Goal: Information Seeking & Learning: Learn about a topic

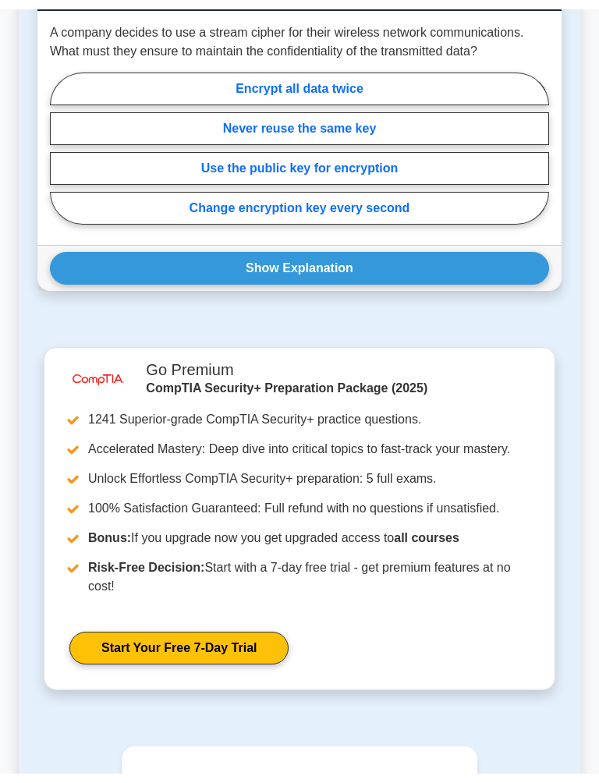
scroll to position [2007, 0]
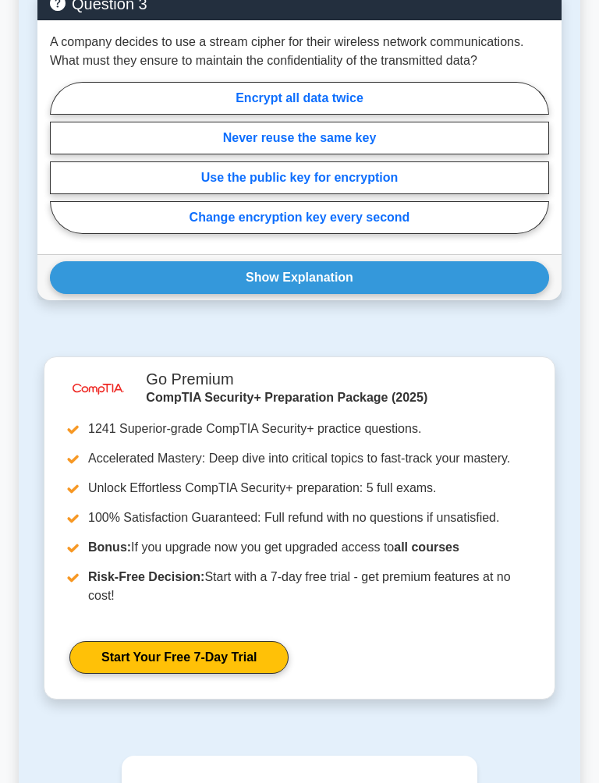
click at [420, 294] on button "Show Explanation" at bounding box center [299, 277] width 499 height 33
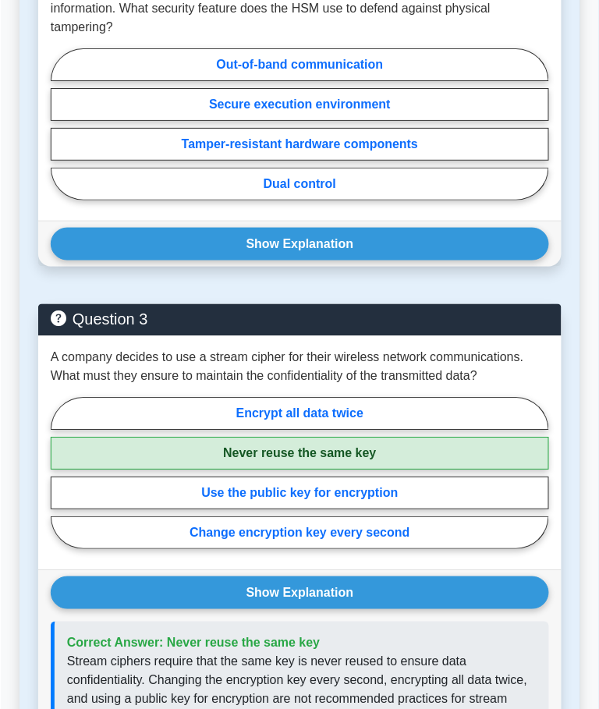
scroll to position [1690, 0]
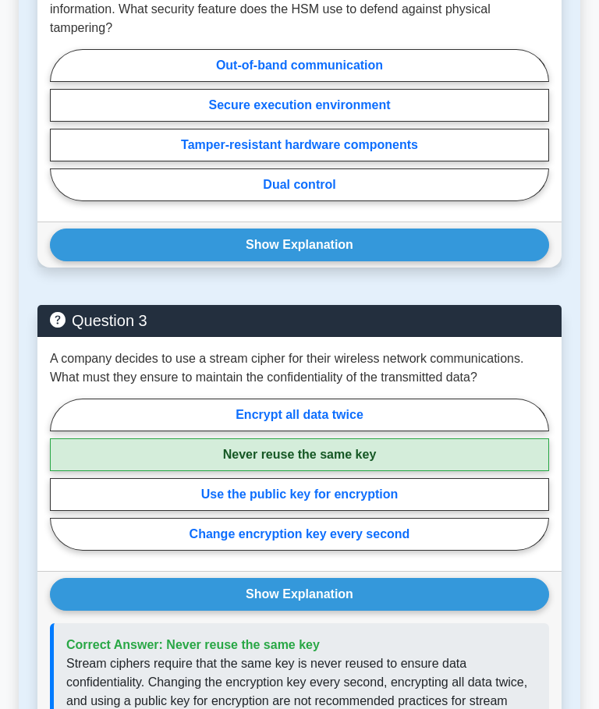
click at [397, 161] on label "Tamper-resistant hardware components" at bounding box center [299, 145] width 499 height 33
click at [60, 134] on input "Tamper-resistant hardware components" at bounding box center [55, 129] width 10 height 10
radio input "true"
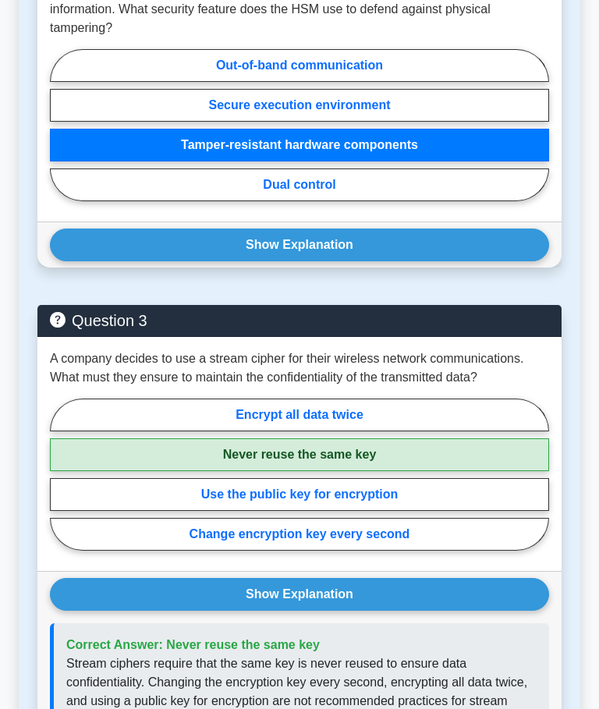
click at [395, 261] on button "Show Explanation" at bounding box center [299, 244] width 499 height 33
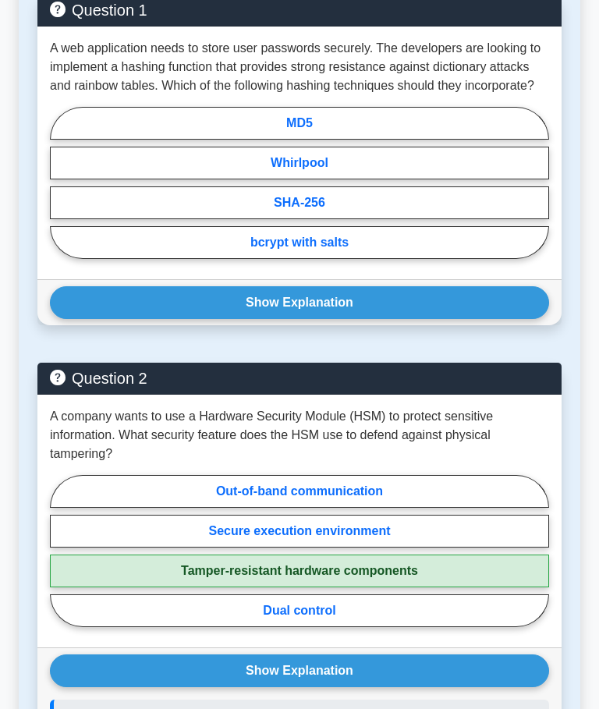
scroll to position [1265, 0]
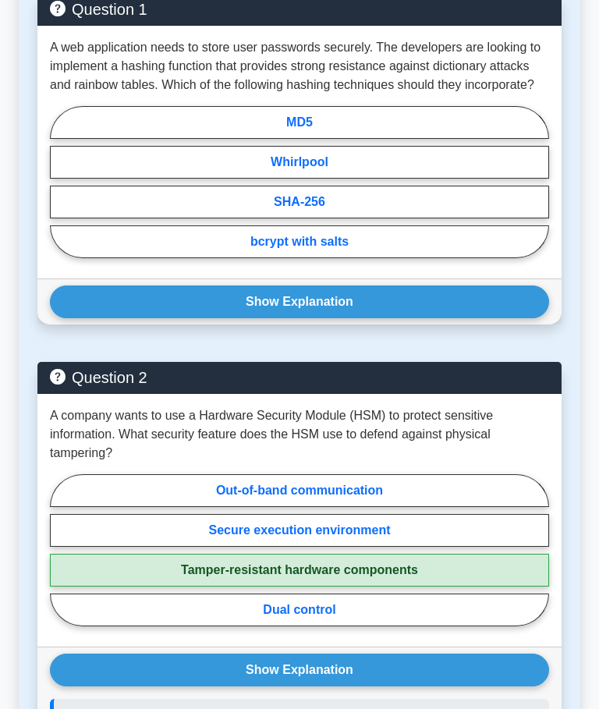
click at [191, 258] on label "bcrypt with salts" at bounding box center [299, 241] width 499 height 33
click at [60, 191] on input "bcrypt with salts" at bounding box center [55, 186] width 10 height 10
radio input "true"
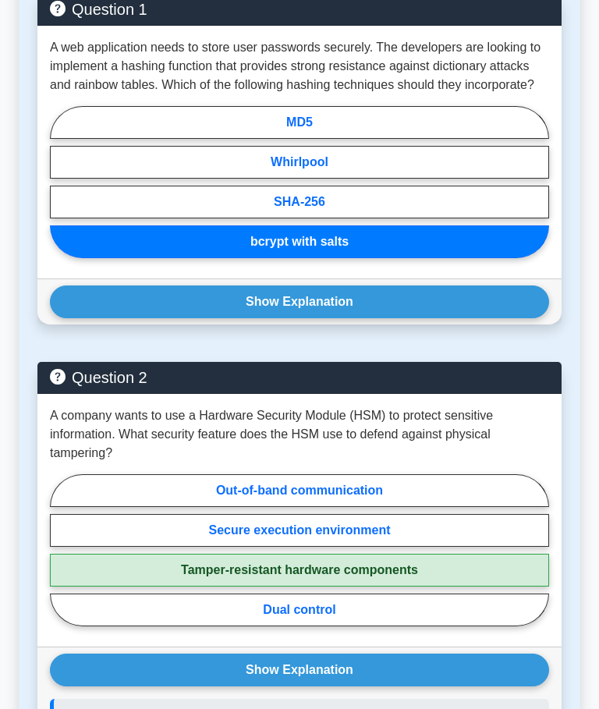
click at [209, 318] on button "Show Explanation" at bounding box center [299, 301] width 499 height 33
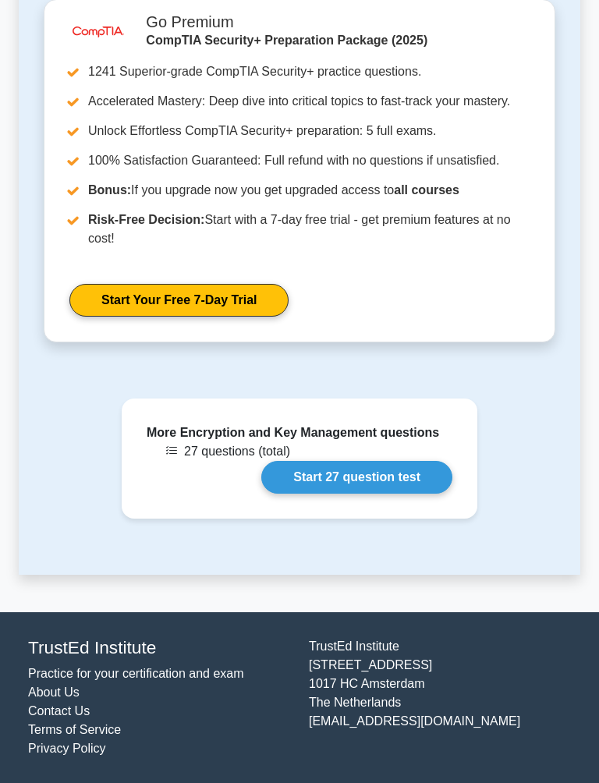
scroll to position [3055, 0]
click at [387, 479] on link "Start 27 question test" at bounding box center [356, 477] width 191 height 33
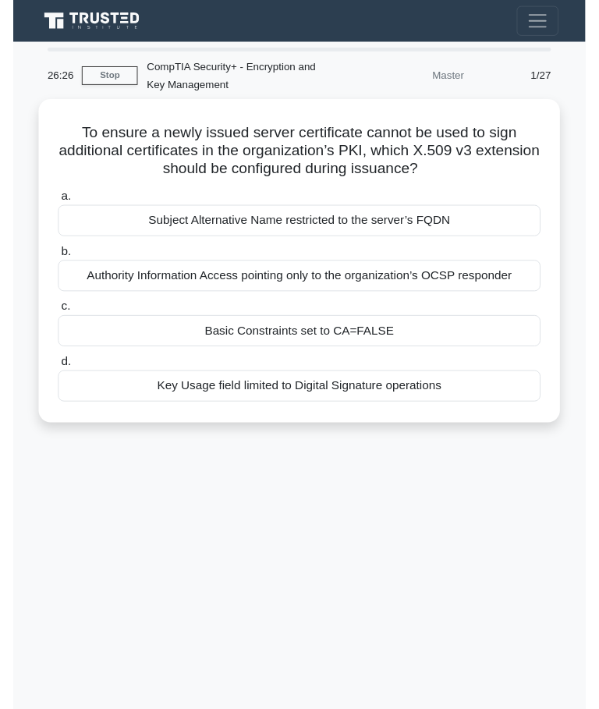
scroll to position [34, 0]
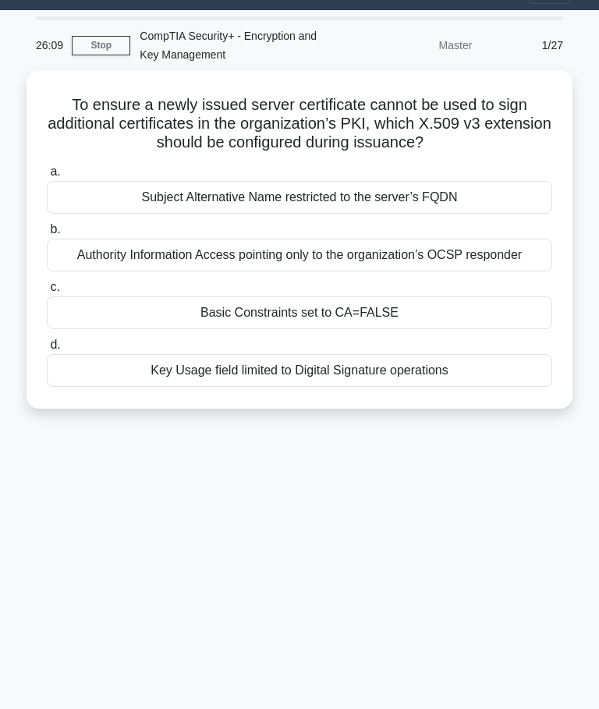
click at [412, 314] on div "Basic Constraints set to CA=FALSE" at bounding box center [299, 312] width 505 height 33
click at [47, 292] on input "c. Basic Constraints set to CA=FALSE" at bounding box center [47, 287] width 0 height 10
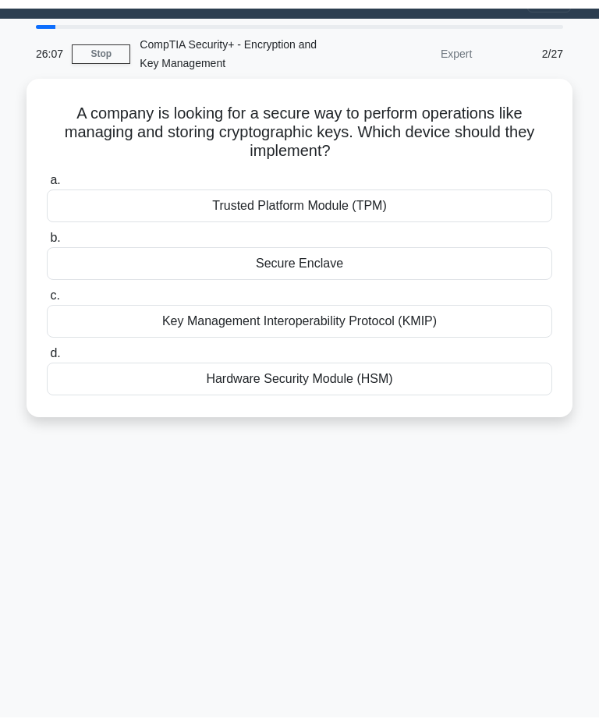
scroll to position [0, 0]
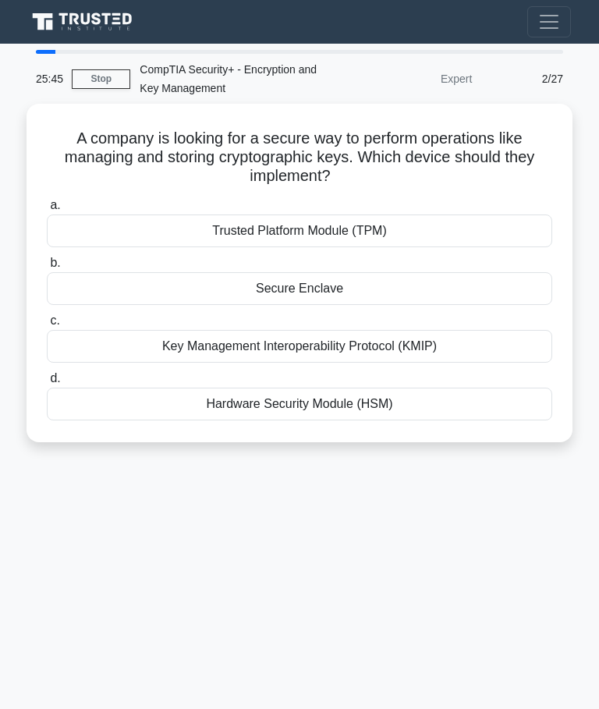
click at [410, 403] on div "Hardware Security Module (HSM)" at bounding box center [299, 403] width 505 height 33
click at [47, 384] on input "d. Hardware Security Module (HSM)" at bounding box center [47, 378] width 0 height 10
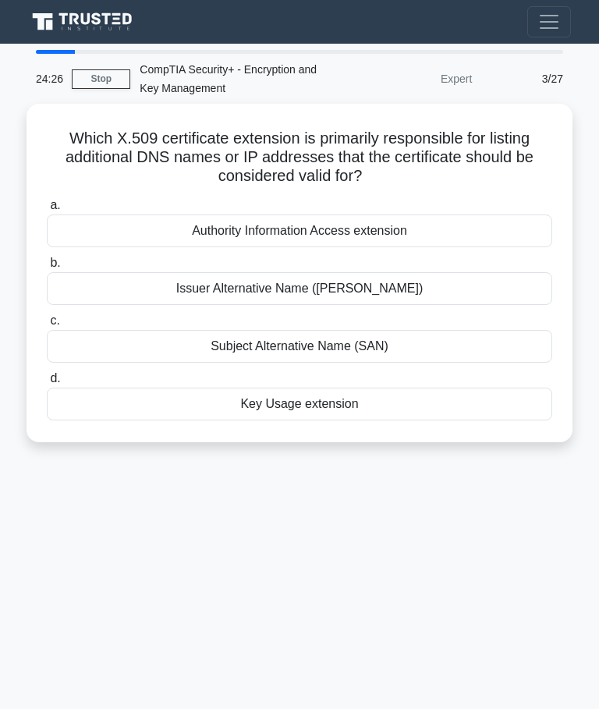
click at [400, 324] on label "c. Subject Alternative Name (SAN)" at bounding box center [299, 336] width 505 height 51
click at [47, 324] on input "c. Subject Alternative Name (SAN)" at bounding box center [47, 321] width 0 height 10
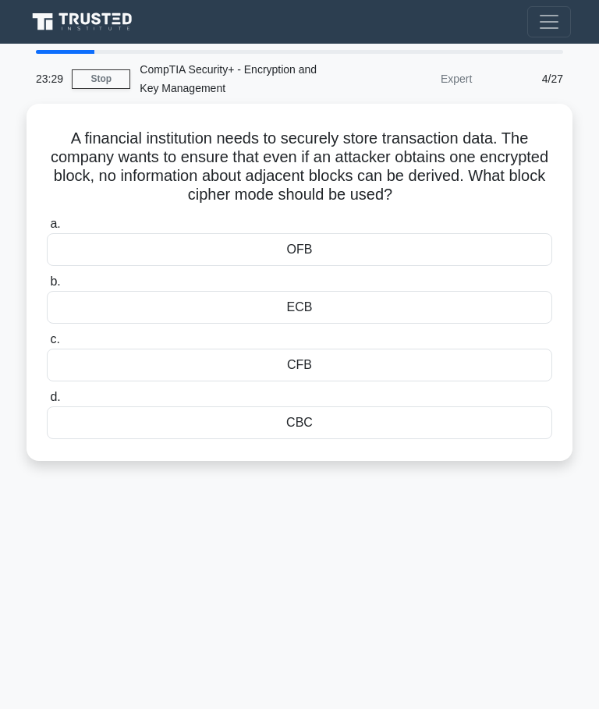
click at [366, 429] on div "CBC" at bounding box center [299, 422] width 505 height 33
click at [47, 402] on input "d. CBC" at bounding box center [47, 397] width 0 height 10
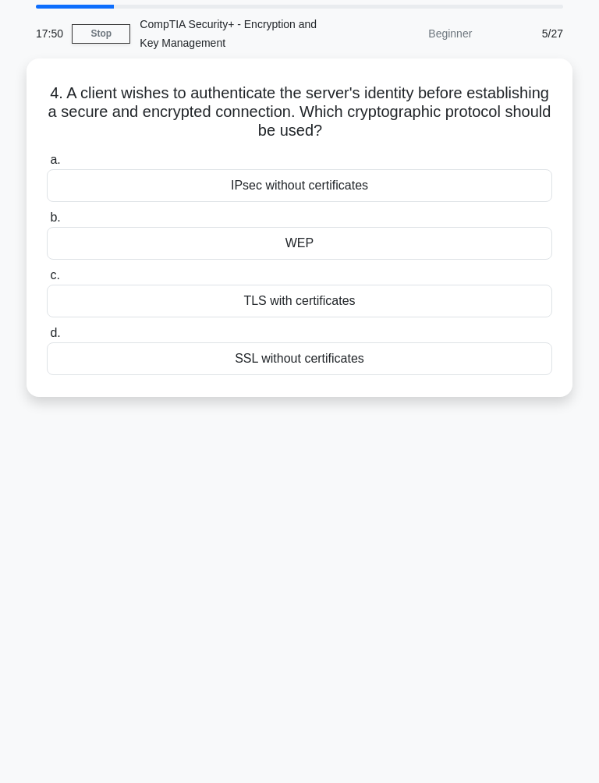
scroll to position [51, 0]
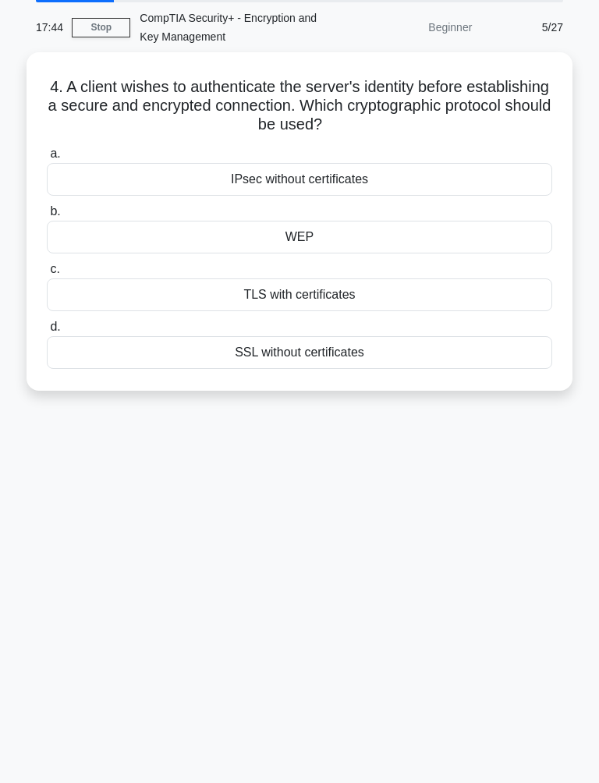
click at [395, 281] on div "TLS with certificates" at bounding box center [299, 294] width 505 height 33
click at [47, 274] on input "c. TLS with certificates" at bounding box center [47, 269] width 0 height 10
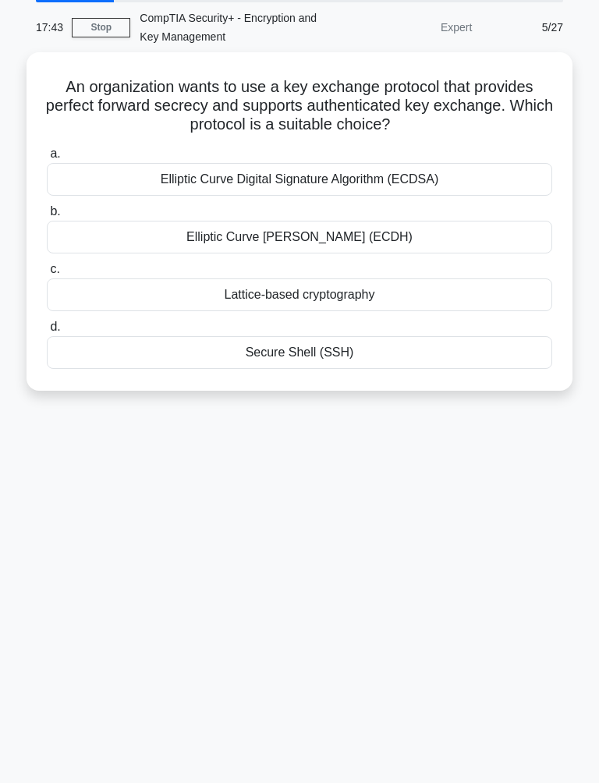
scroll to position [0, 0]
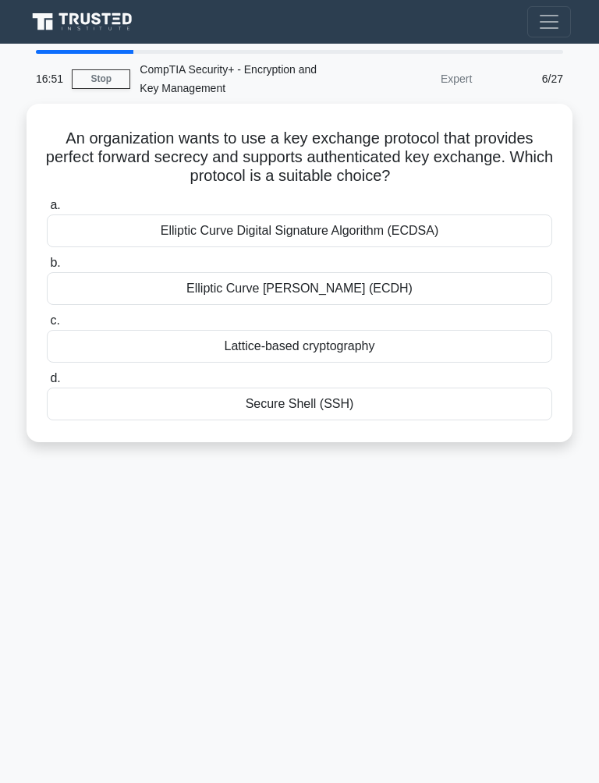
click at [370, 286] on div "Elliptic Curve Diffie-Hellman (ECDH)" at bounding box center [299, 288] width 505 height 33
click at [47, 268] on input "b. Elliptic Curve Diffie-Hellman (ECDH)" at bounding box center [47, 263] width 0 height 10
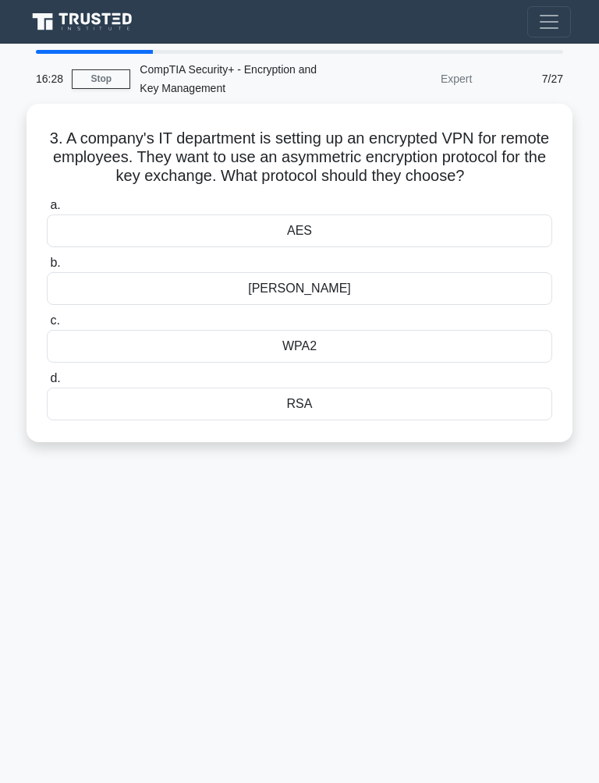
click at [360, 303] on div "Diffie-Hellman" at bounding box center [299, 288] width 505 height 33
click at [47, 268] on input "b. Diffie-Hellman" at bounding box center [47, 263] width 0 height 10
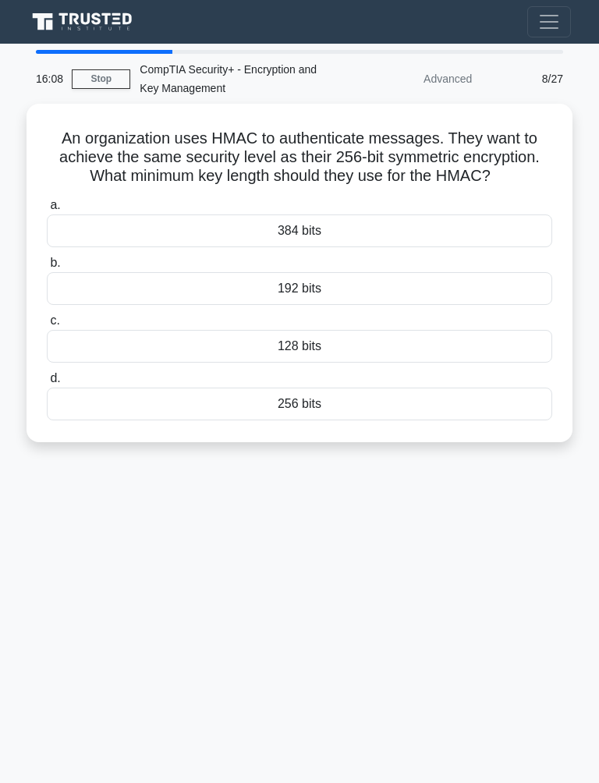
click at [331, 420] on div "256 bits" at bounding box center [299, 403] width 505 height 33
click at [47, 384] on input "d. 256 bits" at bounding box center [47, 378] width 0 height 10
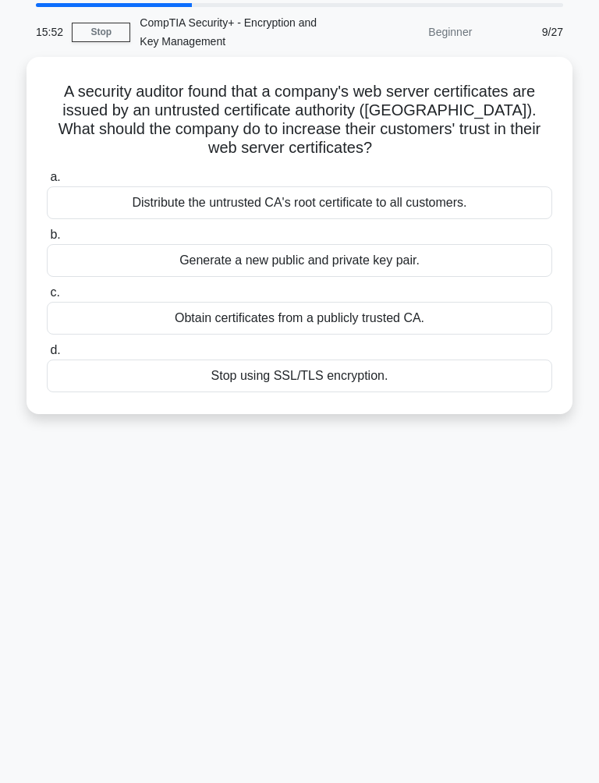
scroll to position [48, 0]
click at [411, 319] on div "Obtain certificates from a publicly trusted CA." at bounding box center [299, 317] width 505 height 33
click at [47, 297] on input "c. Obtain certificates from a publicly trusted CA." at bounding box center [47, 292] width 0 height 10
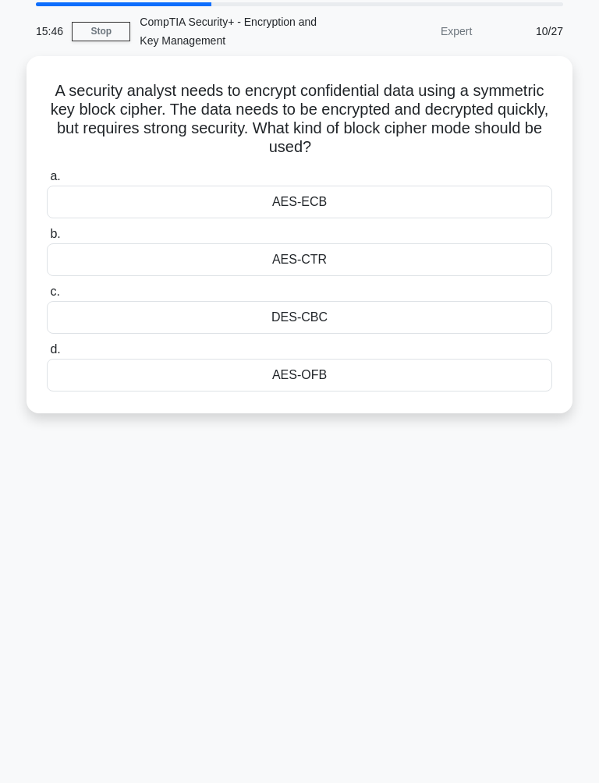
scroll to position [0, 0]
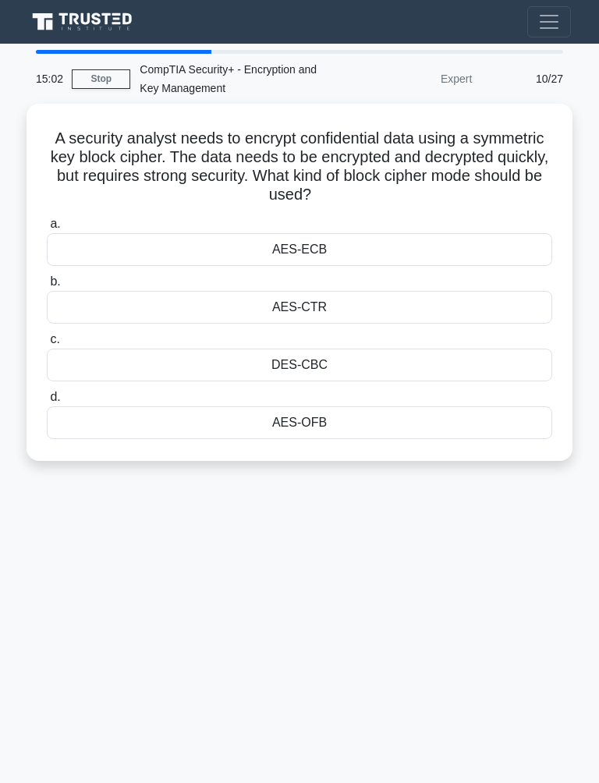
click at [372, 299] on div "AES-CTR" at bounding box center [299, 307] width 505 height 33
click at [47, 287] on input "b. AES-CTR" at bounding box center [47, 282] width 0 height 10
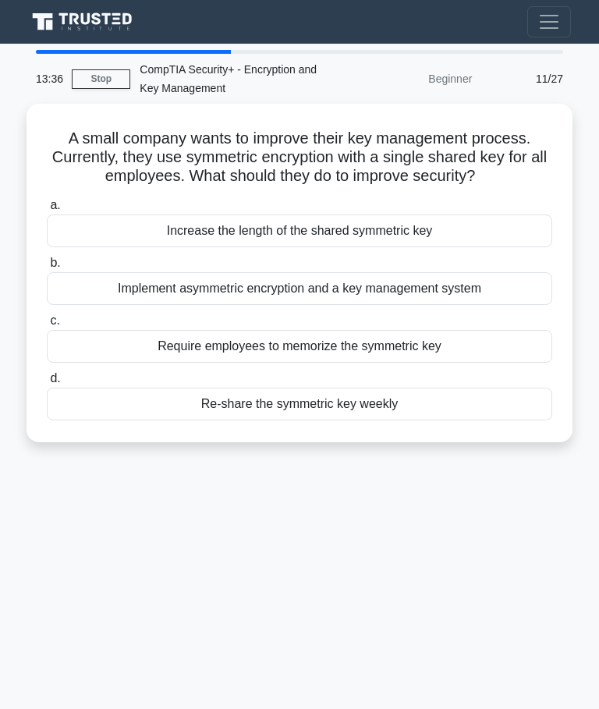
click at [403, 305] on div "Implement asymmetric encryption and a key management system" at bounding box center [299, 288] width 505 height 33
click at [47, 268] on input "b. Implement asymmetric encryption and a key management system" at bounding box center [47, 263] width 0 height 10
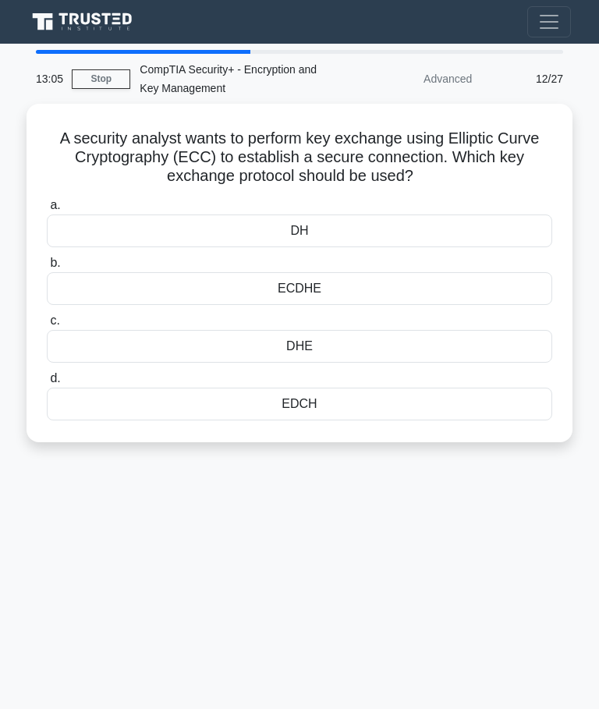
click at [423, 341] on div "DHE" at bounding box center [299, 346] width 505 height 33
click at [47, 326] on input "c. DHE" at bounding box center [47, 321] width 0 height 10
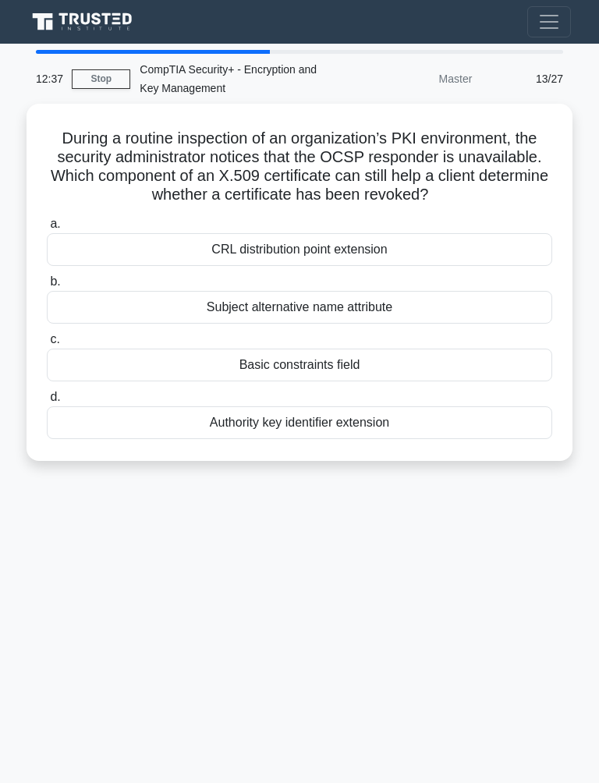
click at [435, 266] on div "CRL distribution point extension" at bounding box center [299, 249] width 505 height 33
click at [47, 229] on input "a. CRL distribution point extension" at bounding box center [47, 224] width 0 height 10
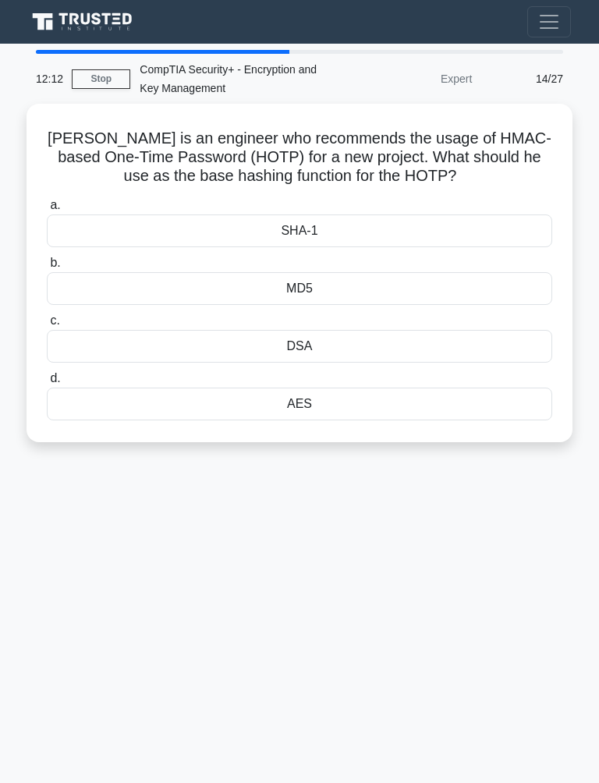
click at [406, 232] on div "SHA-1" at bounding box center [299, 230] width 505 height 33
click at [47, 211] on input "a. SHA-1" at bounding box center [47, 205] width 0 height 10
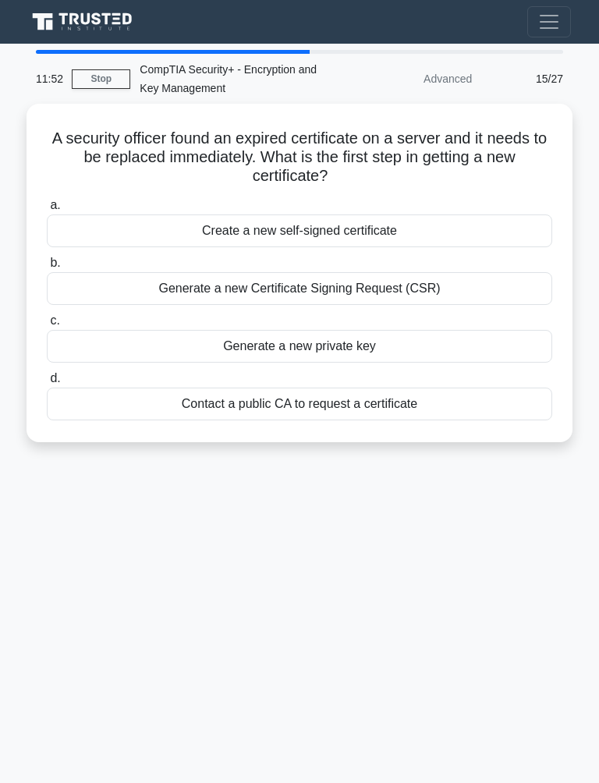
click at [462, 279] on div "Generate a new Certificate Signing Request (CSR)" at bounding box center [299, 288] width 505 height 33
click at [47, 268] on input "b. Generate a new Certificate Signing Request (CSR)" at bounding box center [47, 263] width 0 height 10
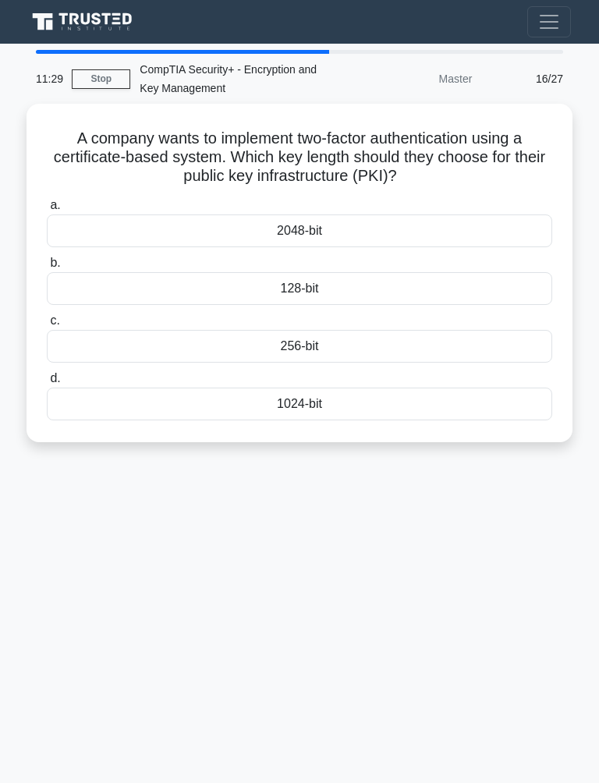
click at [392, 331] on div "256-bit" at bounding box center [299, 346] width 505 height 33
click at [47, 326] on input "c. 256-bit" at bounding box center [47, 321] width 0 height 10
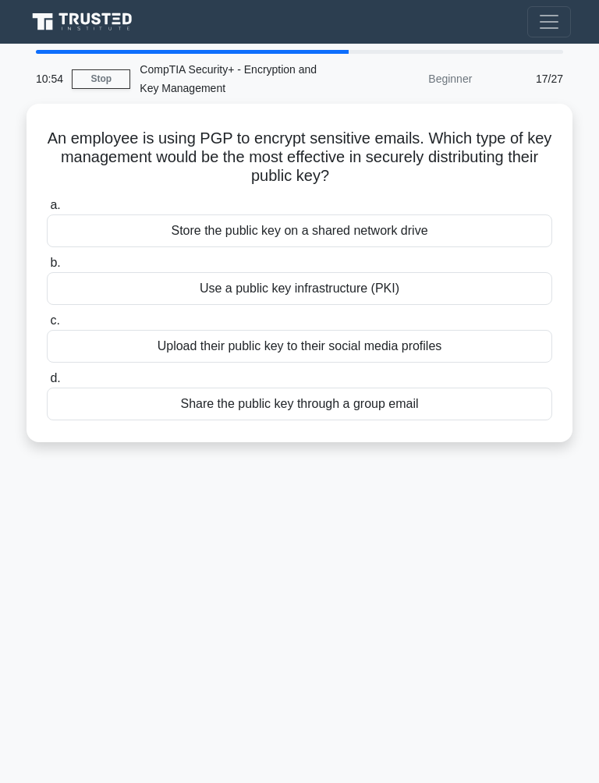
click at [392, 286] on div "Use a public key infrastructure (PKI)" at bounding box center [299, 288] width 505 height 33
click at [47, 268] on input "b. Use a public key infrastructure (PKI)" at bounding box center [47, 263] width 0 height 10
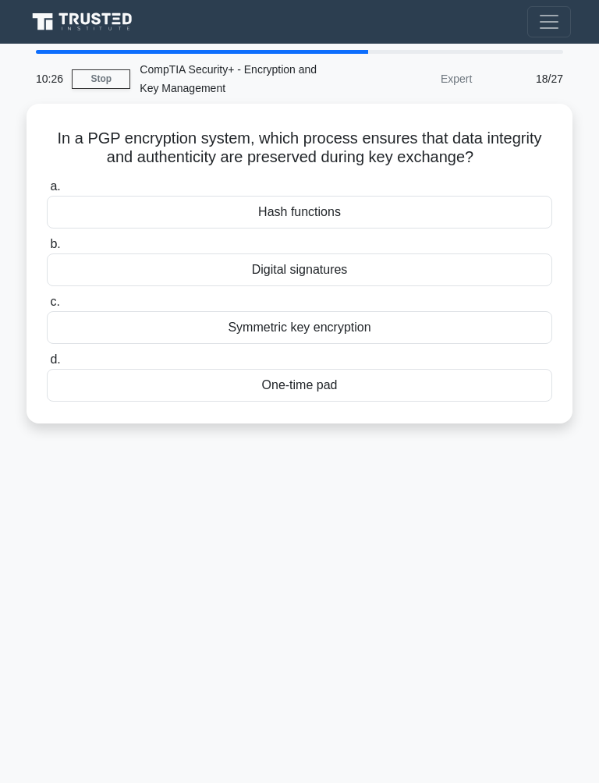
click at [436, 225] on div "Hash functions" at bounding box center [299, 212] width 505 height 33
click at [47, 192] on input "a. Hash functions" at bounding box center [47, 187] width 0 height 10
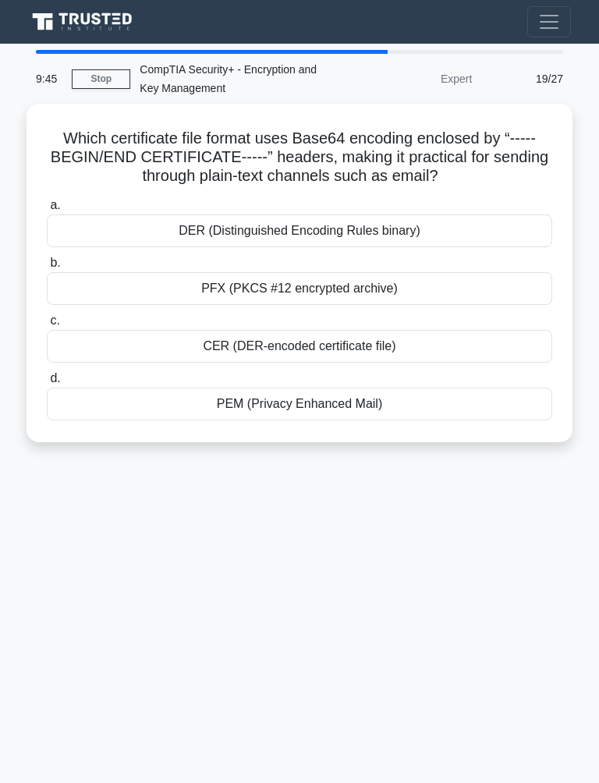
click at [374, 414] on div "PEM (Privacy Enhanced Mail)" at bounding box center [299, 403] width 505 height 33
click at [47, 384] on input "d. PEM (Privacy Enhanced Mail)" at bounding box center [47, 378] width 0 height 10
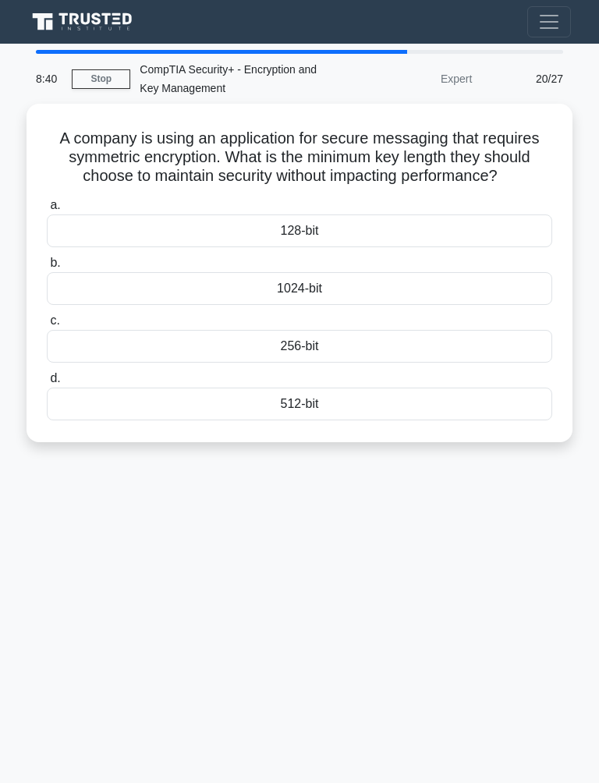
click at [367, 352] on div "256-bit" at bounding box center [299, 346] width 505 height 33
click at [47, 326] on input "c. 256-bit" at bounding box center [47, 321] width 0 height 10
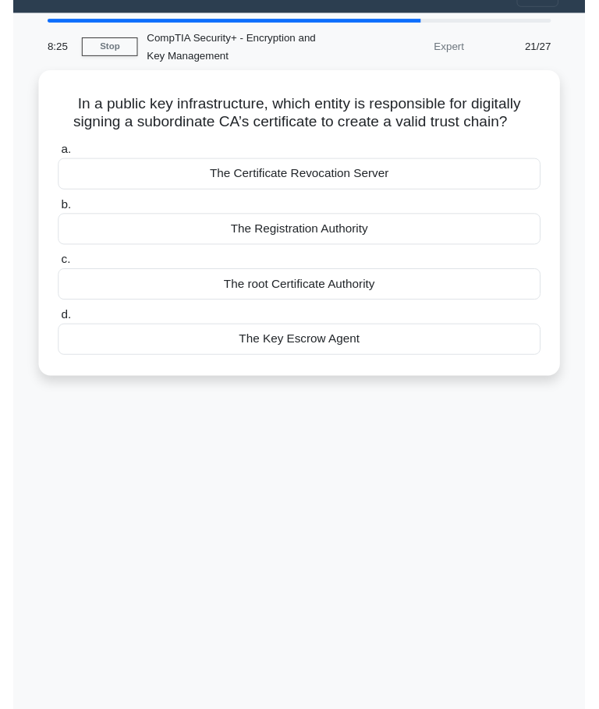
scroll to position [64, 0]
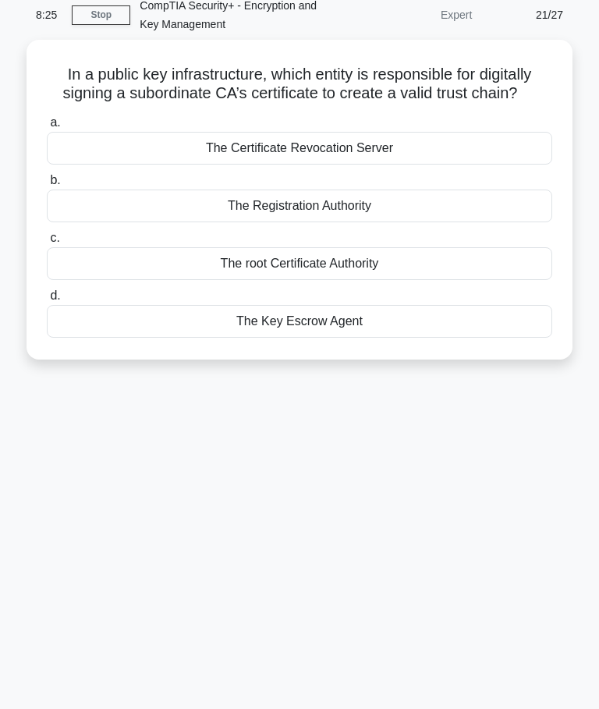
click at [403, 269] on div "The root Certificate Authority" at bounding box center [299, 263] width 505 height 33
click at [47, 243] on input "c. The root Certificate Authority" at bounding box center [47, 238] width 0 height 10
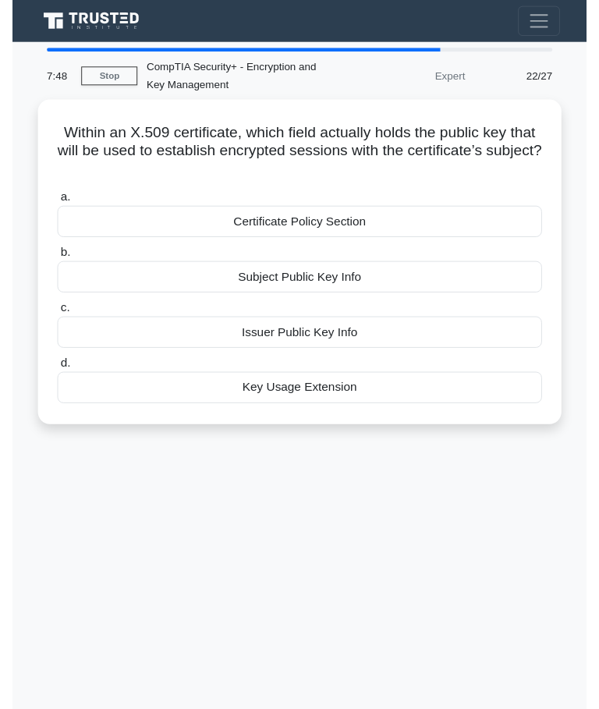
scroll to position [30, 0]
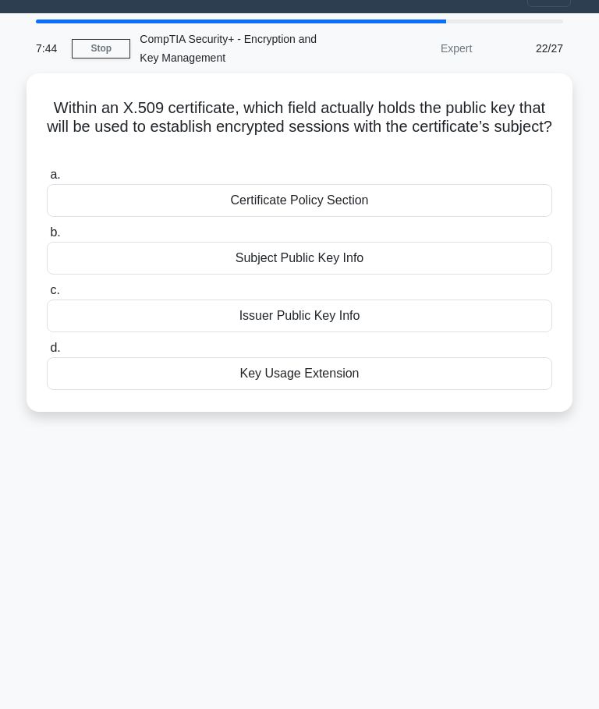
click at [373, 320] on div "Issuer Public Key Info" at bounding box center [299, 315] width 505 height 33
click at [47, 295] on input "c. Issuer Public Key Info" at bounding box center [47, 290] width 0 height 10
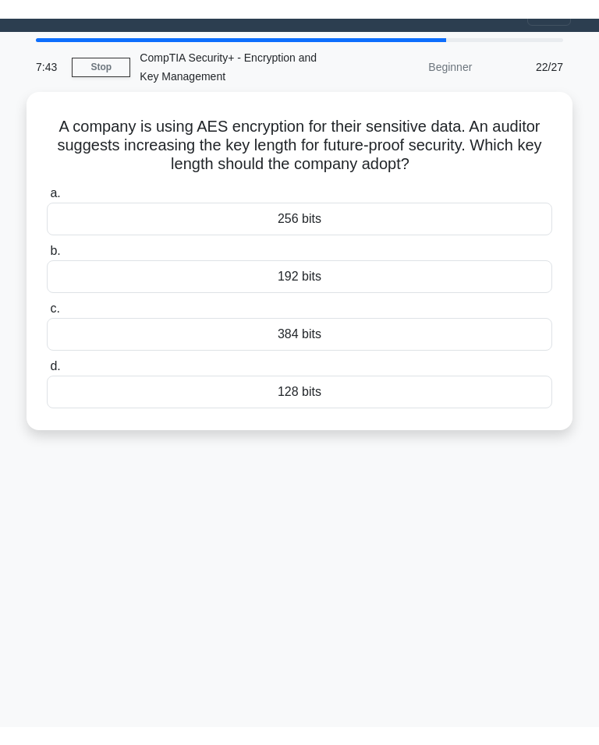
scroll to position [0, 0]
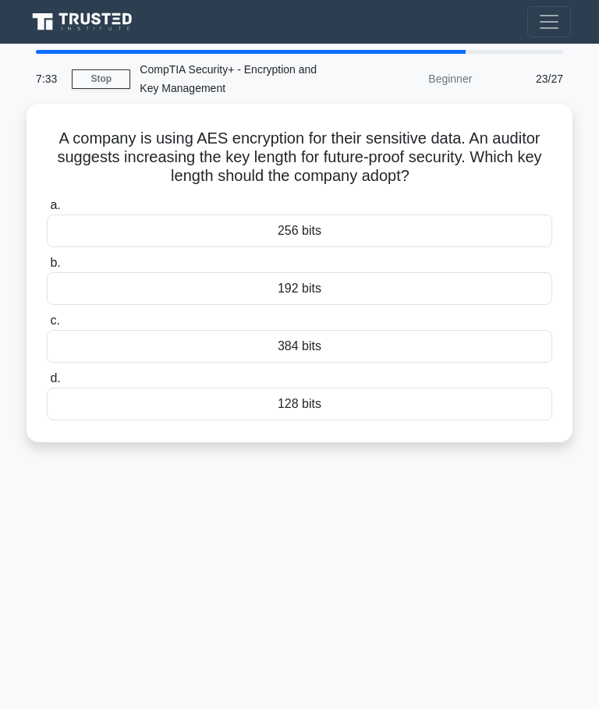
click at [370, 239] on div "256 bits" at bounding box center [299, 230] width 505 height 33
click at [47, 211] on input "a. 256 bits" at bounding box center [47, 205] width 0 height 10
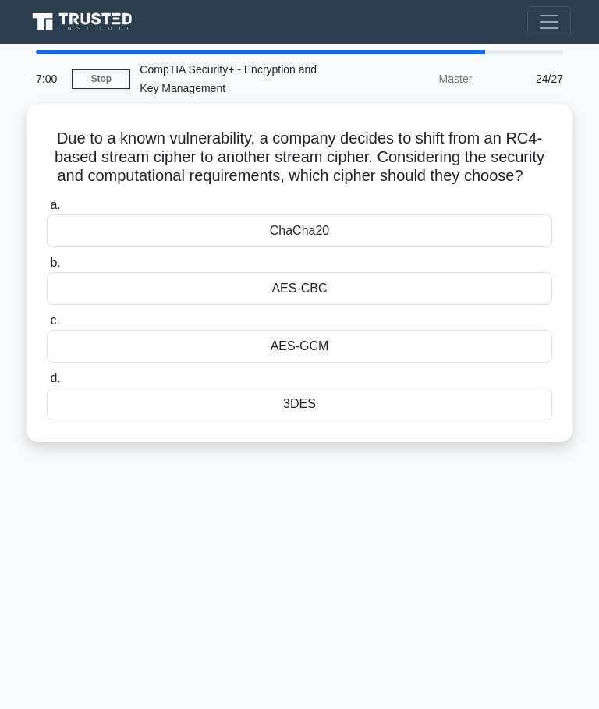
click at [374, 420] on div "3DES" at bounding box center [299, 403] width 505 height 33
click at [47, 384] on input "d. 3DES" at bounding box center [47, 378] width 0 height 10
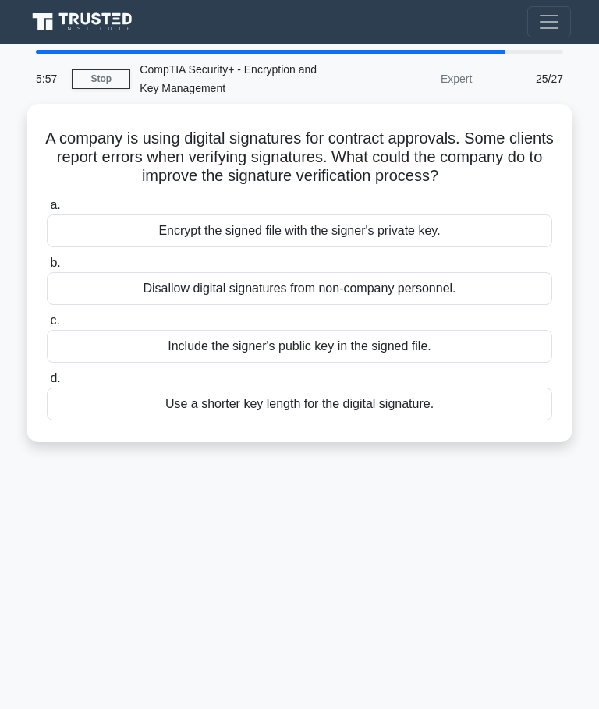
click at [494, 246] on div "Encrypt the signed file with the signer's private key." at bounding box center [299, 230] width 505 height 33
click at [47, 211] on input "a. Encrypt the signed file with the signer's private key." at bounding box center [47, 205] width 0 height 10
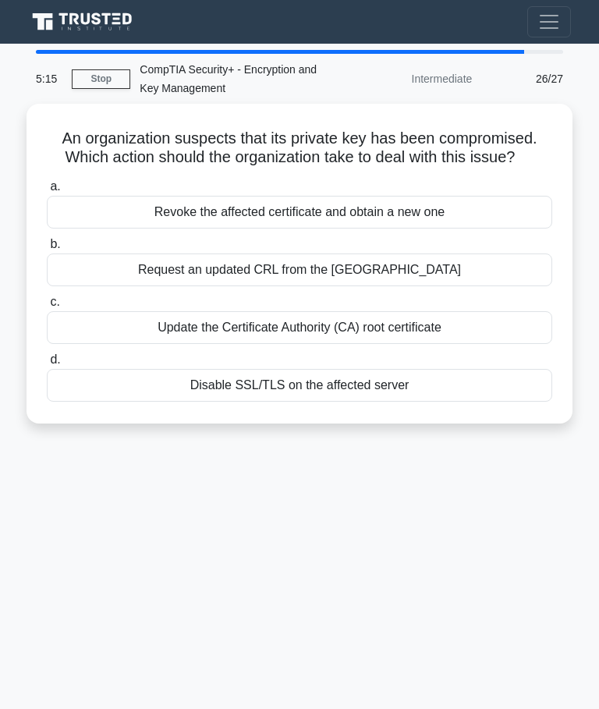
click at [446, 225] on div "Revoke the affected certificate and obtain a new one" at bounding box center [299, 212] width 505 height 33
click at [47, 192] on input "a. Revoke the affected certificate and obtain a new one" at bounding box center [47, 187] width 0 height 10
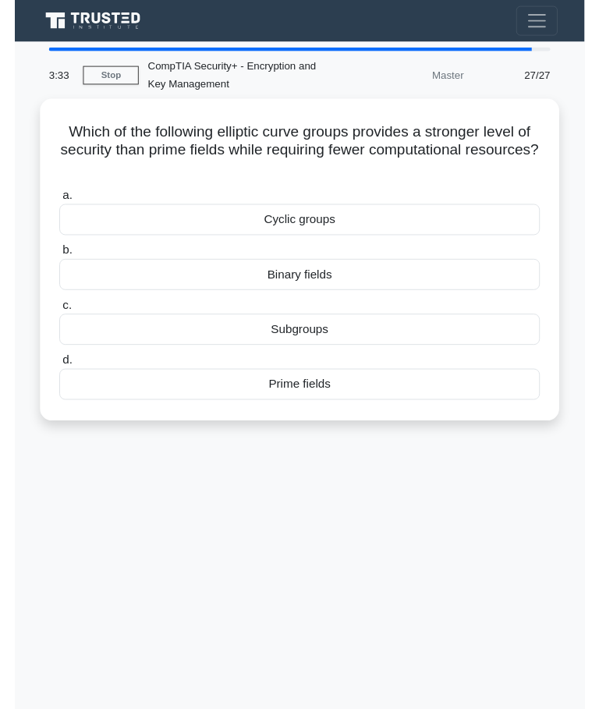
scroll to position [37, 0]
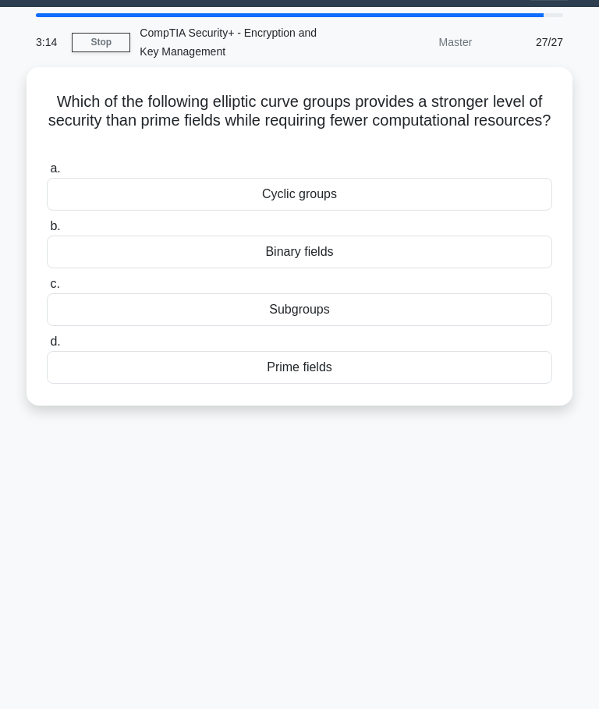
click at [349, 244] on div "Binary fields" at bounding box center [299, 251] width 505 height 33
click at [47, 232] on input "b. Binary fields" at bounding box center [47, 226] width 0 height 10
radio input "true"
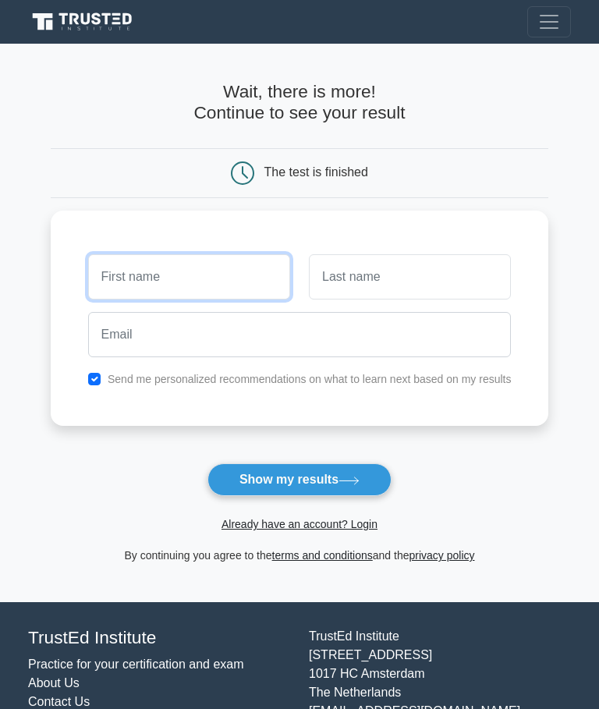
click at [244, 275] on input "text" at bounding box center [189, 276] width 202 height 45
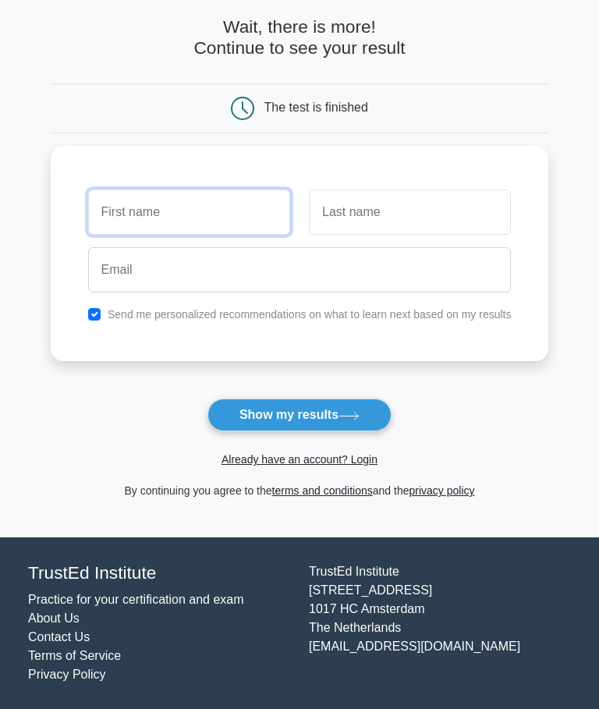
scroll to position [165, 0]
click at [371, 453] on link "Already have an account? Login" at bounding box center [299, 459] width 156 height 12
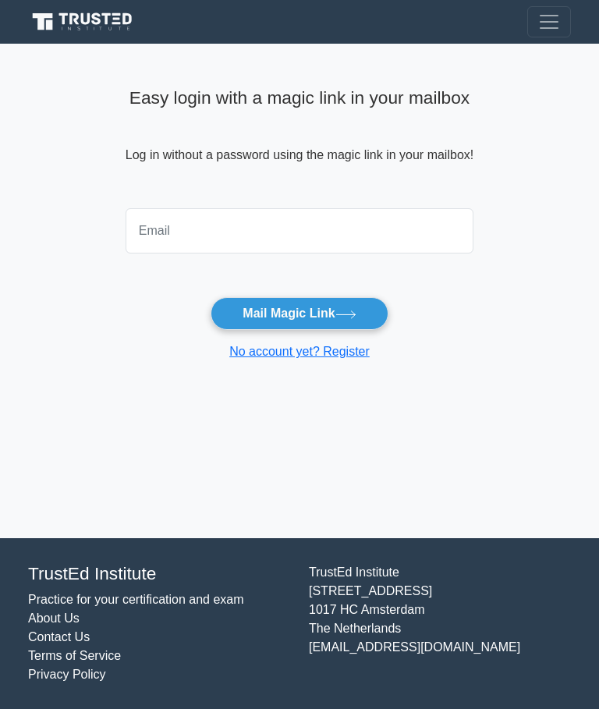
click at [396, 221] on input "email" at bounding box center [300, 230] width 348 height 45
type input "letornu07@gmail.com"
click at [356, 318] on icon at bounding box center [345, 314] width 21 height 9
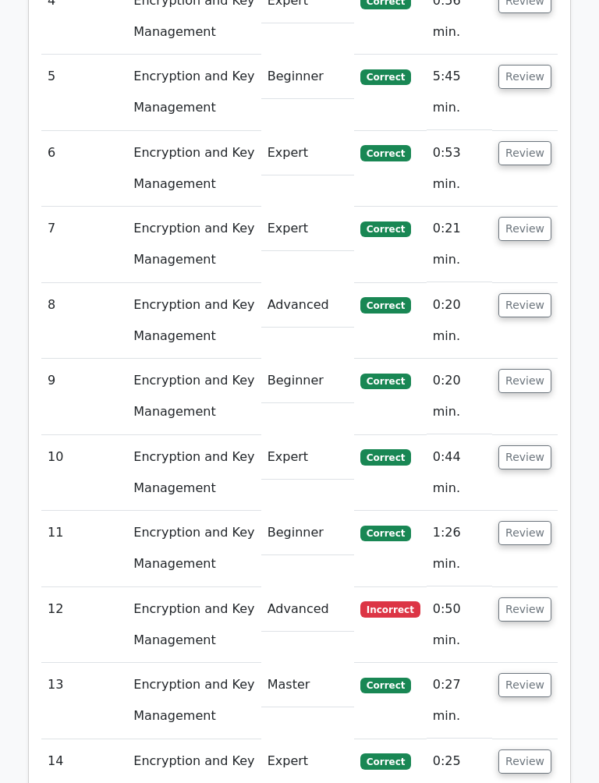
scroll to position [2295, 0]
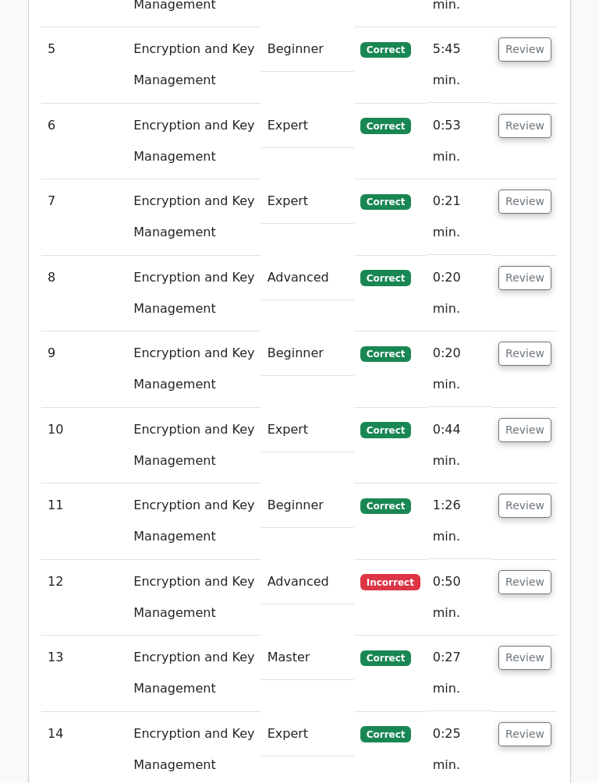
click at [549, 570] on button "Review" at bounding box center [524, 582] width 53 height 24
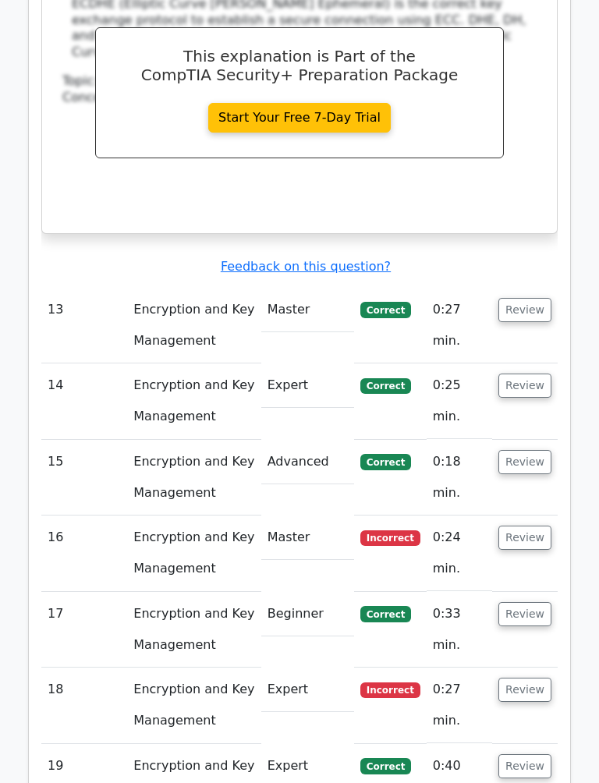
scroll to position [3292, 0]
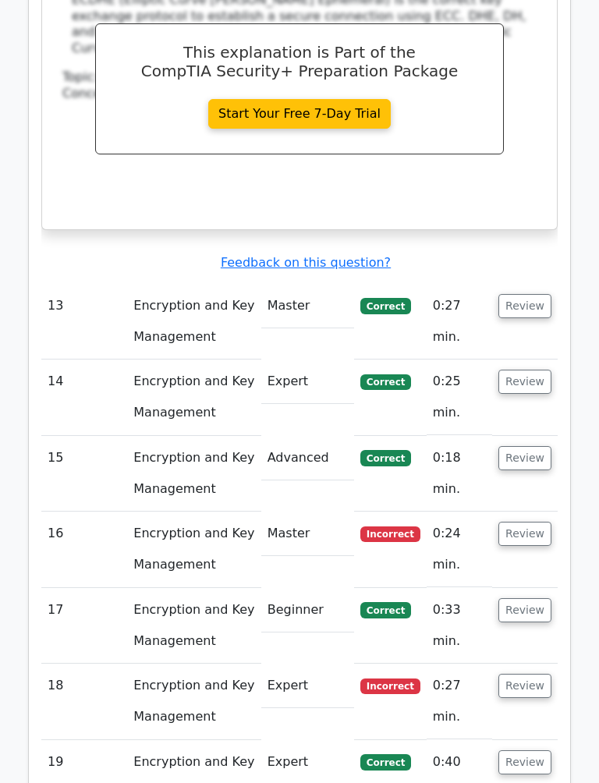
click at [549, 522] on button "Review" at bounding box center [524, 534] width 53 height 24
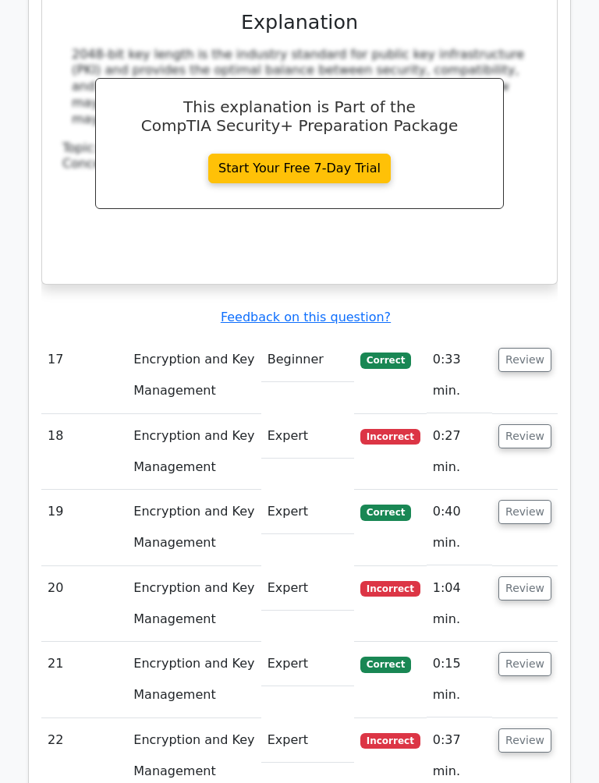
scroll to position [4189, 0]
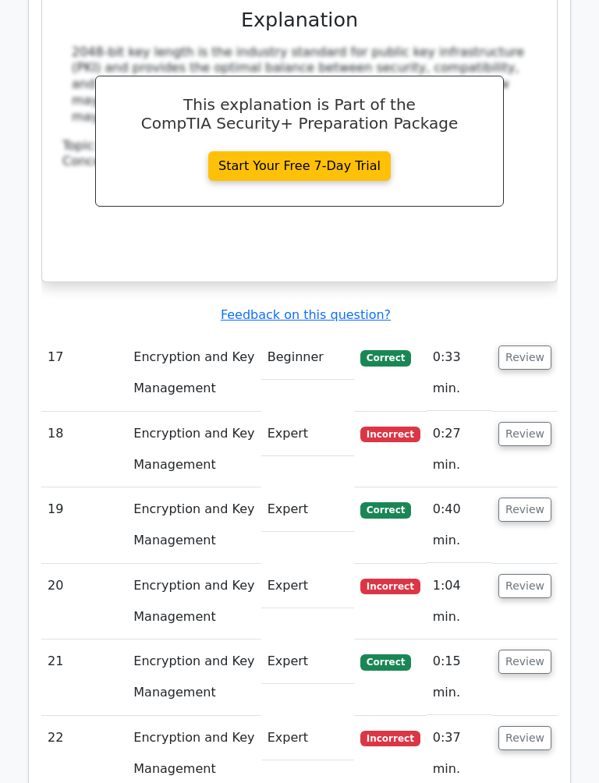
click at [550, 422] on button "Review" at bounding box center [524, 434] width 53 height 24
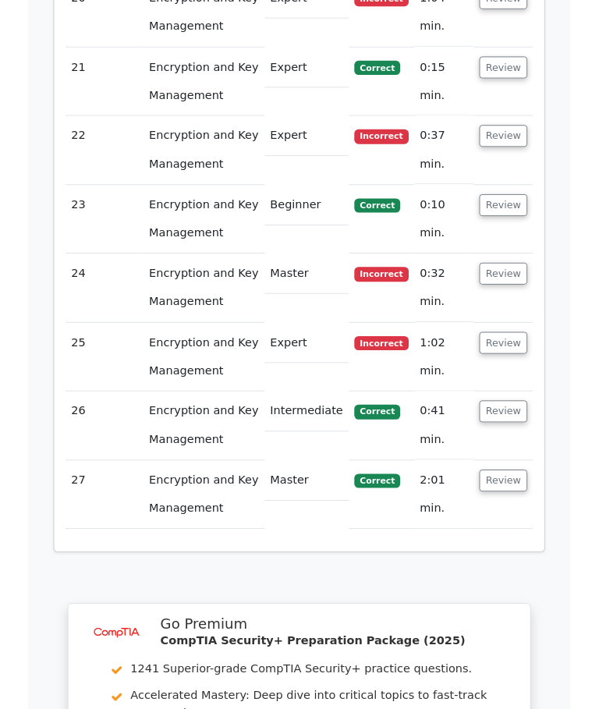
scroll to position [5099, 0]
